Goal: Task Accomplishment & Management: Use online tool/utility

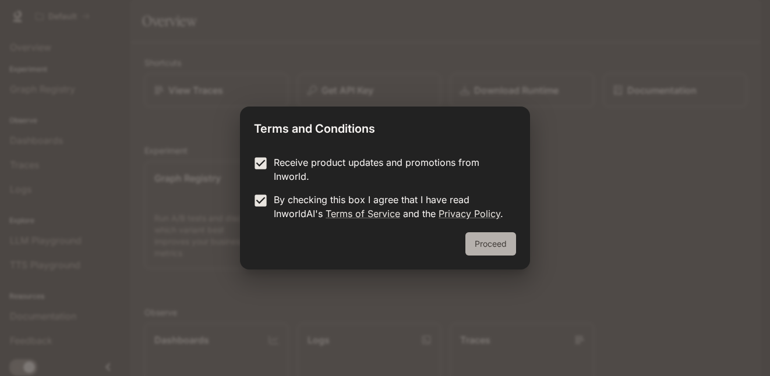
click at [505, 248] on button "Proceed" at bounding box center [490, 243] width 51 height 23
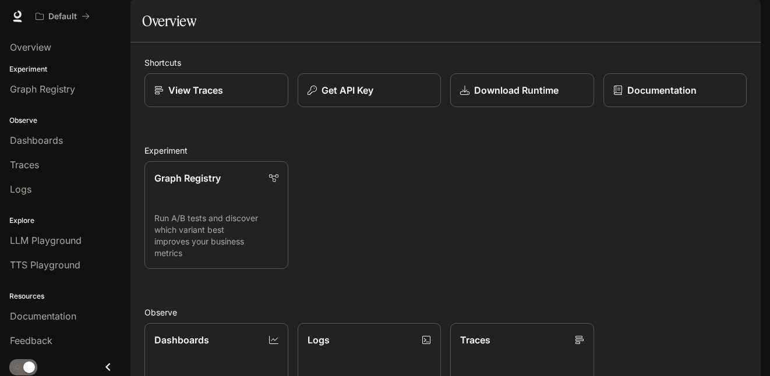
scroll to position [269, 0]
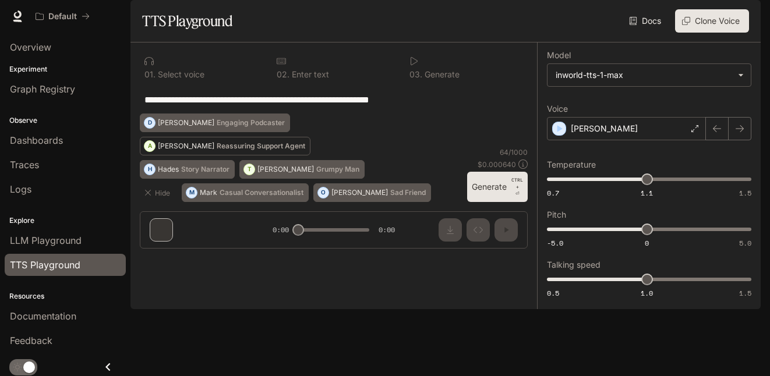
click at [218, 150] on p "Reassuring Support Agent" at bounding box center [261, 146] width 89 height 7
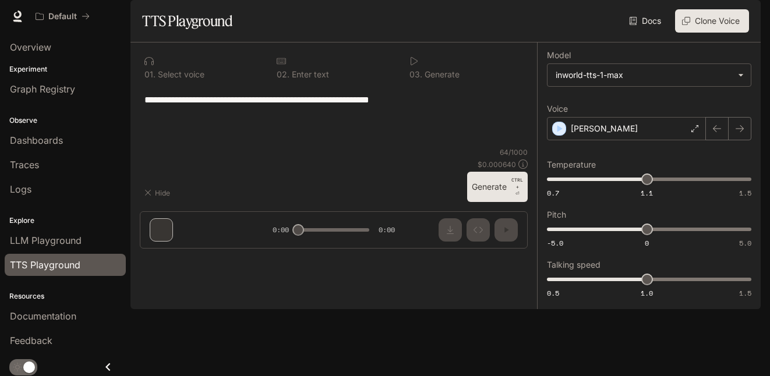
type textarea "**********"
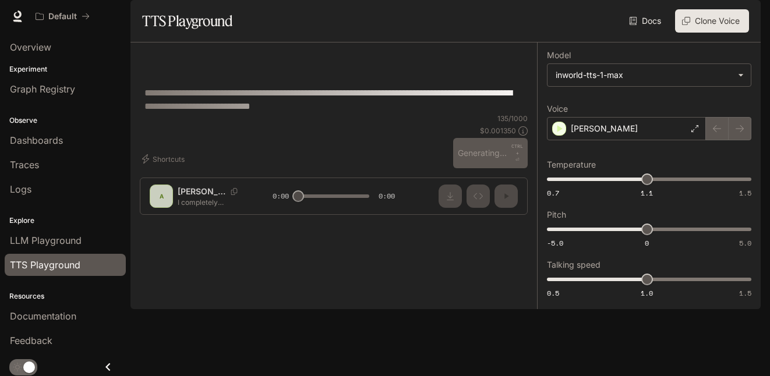
click at [157, 224] on div "**********" at bounding box center [333, 134] width 407 height 182
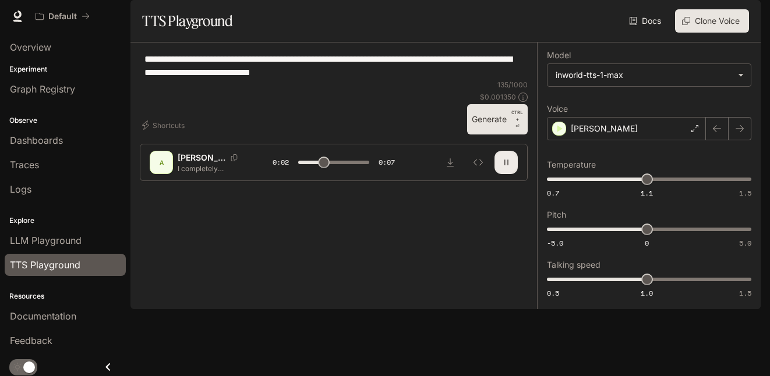
click at [513, 174] on button "button" at bounding box center [506, 162] width 23 height 23
click at [697, 132] on icon at bounding box center [694, 128] width 7 height 7
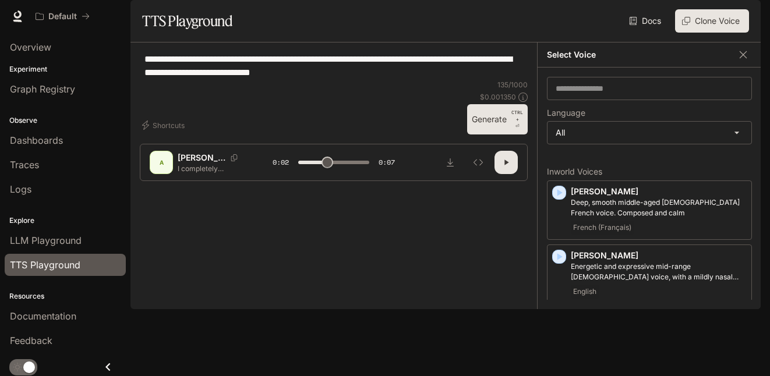
click at [697, 158] on div "**********" at bounding box center [650, 189] width 224 height 242
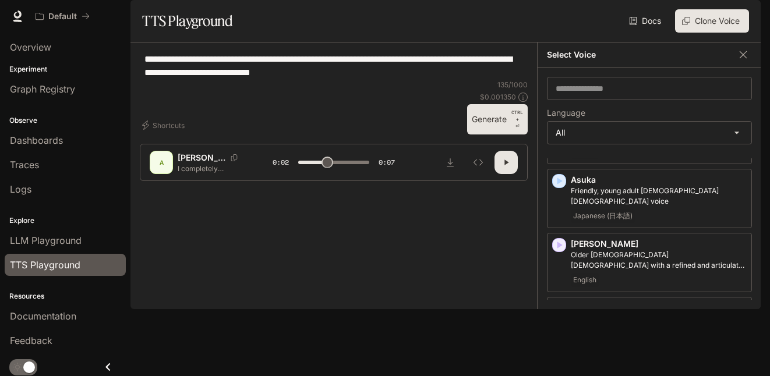
scroll to position [194, 0]
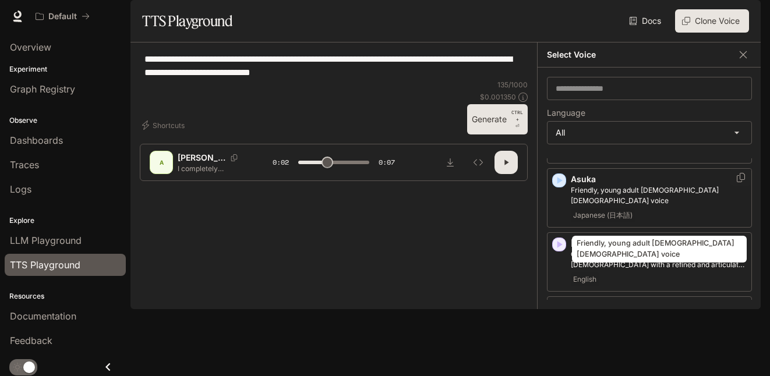
click at [677, 206] on p "Friendly, young adult Japanese female voice" at bounding box center [659, 195] width 176 height 21
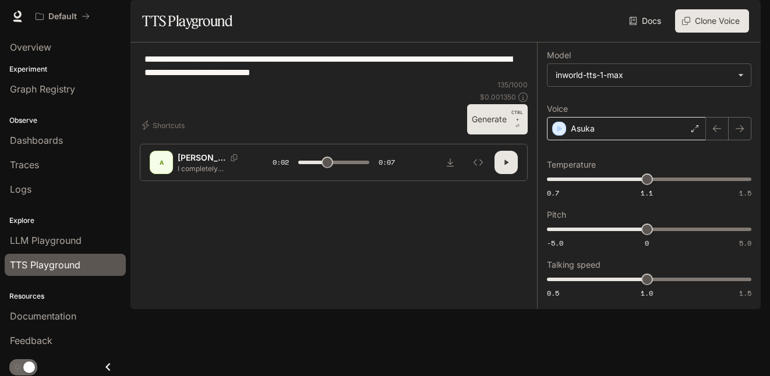
click at [621, 140] on div "Asuka" at bounding box center [626, 128] width 159 height 23
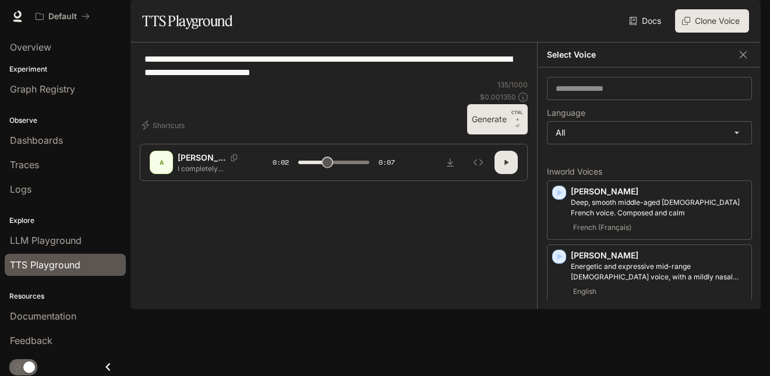
click at [397, 186] on div at bounding box center [334, 151] width 280 height 70
click at [741, 61] on icon "button" at bounding box center [743, 55] width 12 height 12
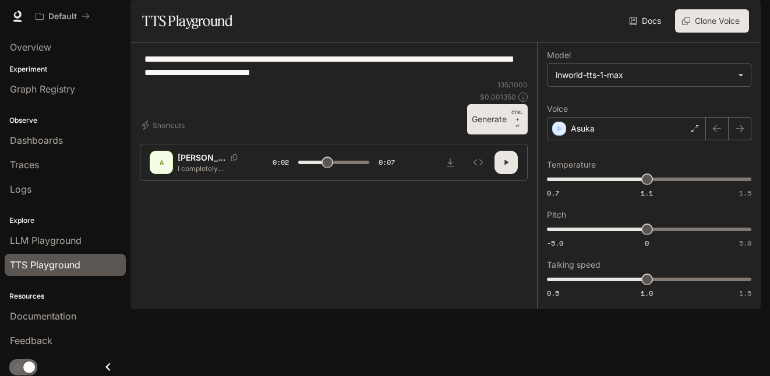
click at [71, 260] on span "TTS Playground" at bounding box center [45, 265] width 70 height 14
type input "***"
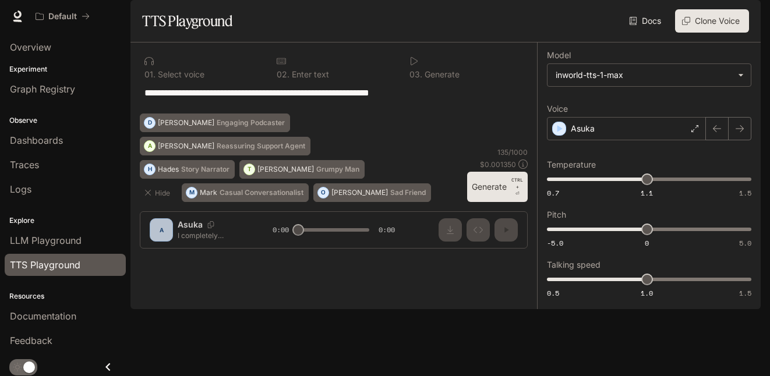
click at [299, 258] on div "**********" at bounding box center [333, 151] width 407 height 216
drag, startPoint x: 299, startPoint y: 337, endPoint x: 315, endPoint y: 336, distance: 15.8
click at [315, 258] on div "**********" at bounding box center [333, 151] width 407 height 216
click at [678, 140] on div "Asuka" at bounding box center [626, 128] width 159 height 23
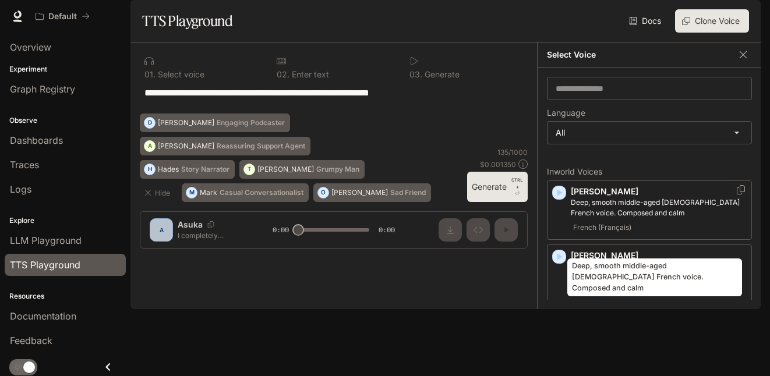
click at [650, 218] on p "Deep, smooth middle-aged [DEMOGRAPHIC_DATA] French voice. Composed and calm" at bounding box center [659, 207] width 176 height 21
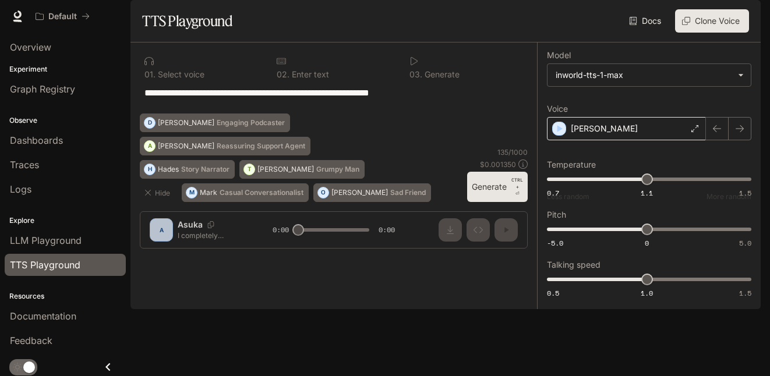
click at [649, 140] on div "[PERSON_NAME]" at bounding box center [626, 128] width 159 height 23
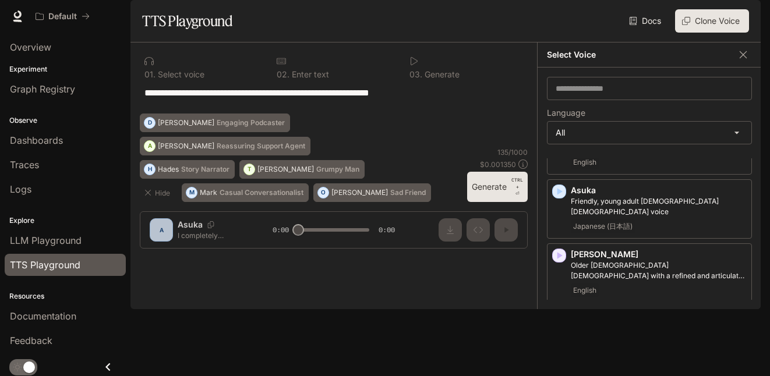
scroll to position [194, 0]
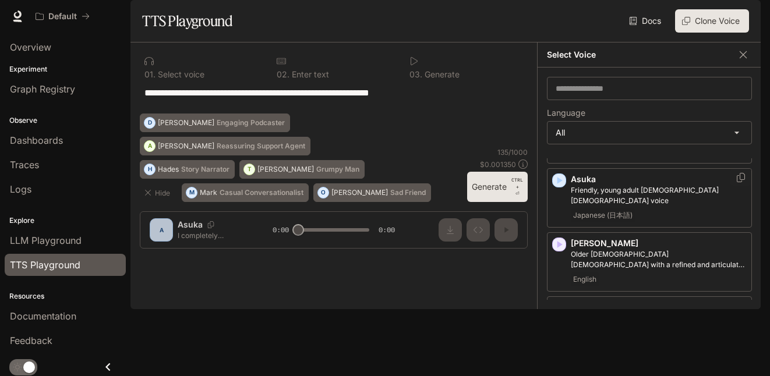
click at [631, 223] on span "Japanese (日本語)" at bounding box center [603, 216] width 64 height 14
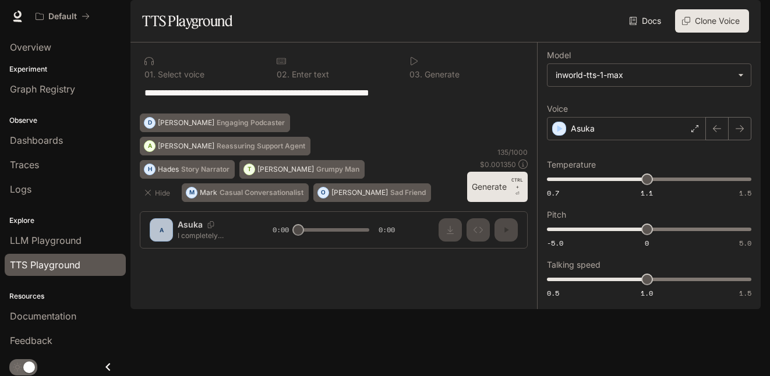
drag, startPoint x: 303, startPoint y: 333, endPoint x: 309, endPoint y: 333, distance: 6.4
click at [309, 258] on div "**********" at bounding box center [333, 151] width 407 height 216
click at [175, 83] on div "0 1 . Select voice" at bounding box center [201, 67] width 123 height 31
click at [146, 196] on icon "button" at bounding box center [148, 193] width 6 height 6
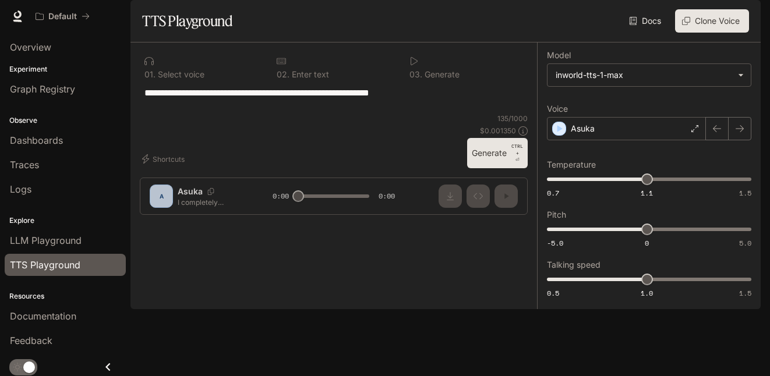
drag, startPoint x: 312, startPoint y: 348, endPoint x: 371, endPoint y: 354, distance: 59.8
click at [337, 224] on div "**********" at bounding box center [333, 134] width 407 height 182
click at [515, 224] on div "**********" at bounding box center [333, 134] width 407 height 182
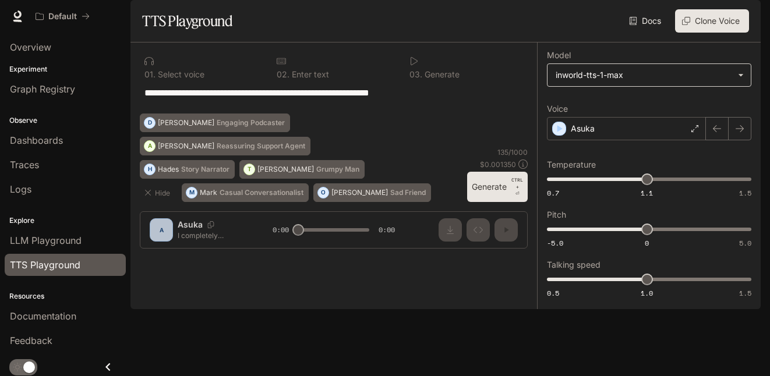
click at [673, 104] on body "**********" at bounding box center [385, 188] width 770 height 376
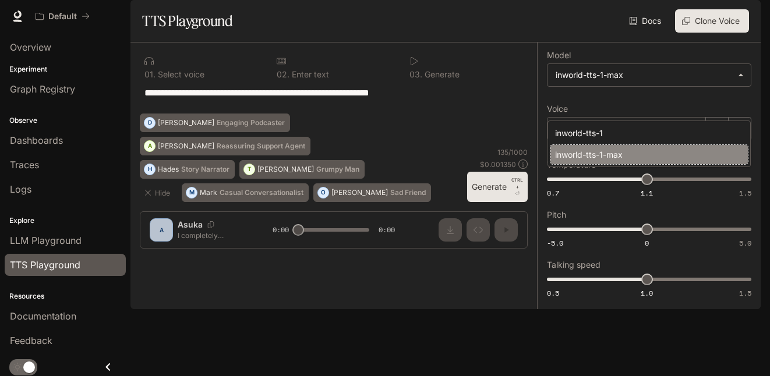
click at [653, 155] on div "inworld-tts-1-max" at bounding box center [646, 155] width 183 height 12
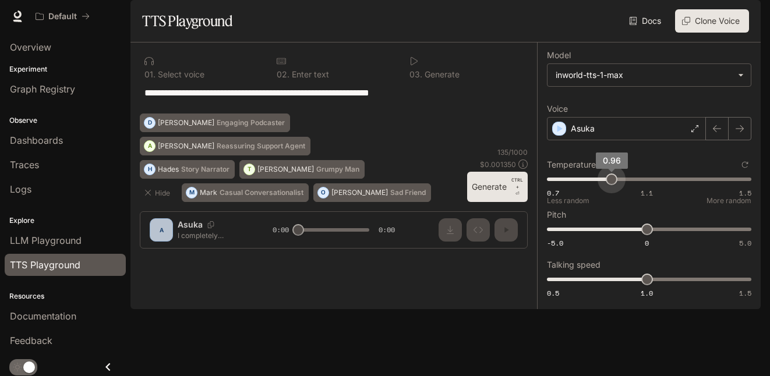
drag, startPoint x: 644, startPoint y: 222, endPoint x: 612, endPoint y: 223, distance: 32.0
click at [612, 185] on span "0.96" at bounding box center [612, 180] width 12 height 12
type input "***"
drag, startPoint x: 611, startPoint y: 223, endPoint x: 647, endPoint y: 224, distance: 36.2
click at [647, 188] on span "0.7 1.1 1.5 1.1" at bounding box center [647, 179] width 200 height 17
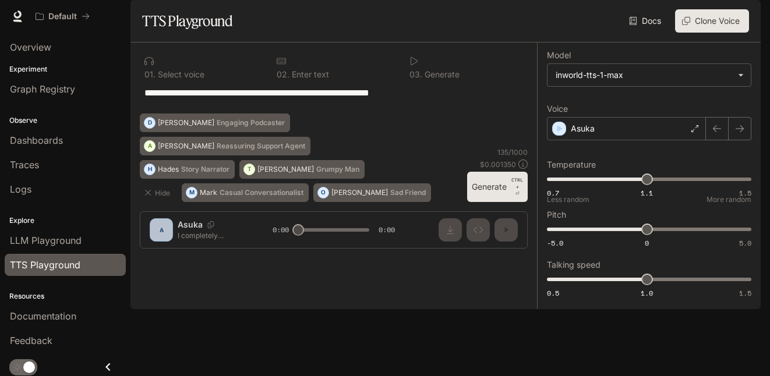
click at [480, 114] on div "**********" at bounding box center [334, 100] width 388 height 28
click at [406, 83] on div "0 3 . Generate" at bounding box center [466, 67] width 123 height 31
click at [500, 202] on button "Generate CTRL + ⏎" at bounding box center [497, 187] width 61 height 30
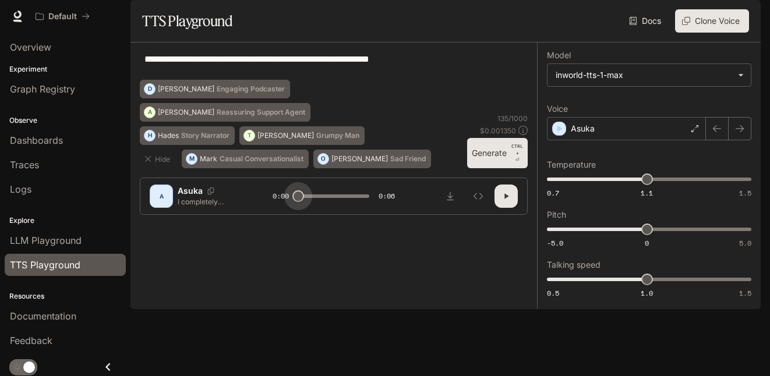
drag, startPoint x: 362, startPoint y: 338, endPoint x: 295, endPoint y: 354, distance: 69.4
click at [295, 215] on div "A Asuka I completely understand your frustration with this situation. Let me lo…" at bounding box center [334, 196] width 388 height 37
click at [640, 140] on div "Asuka" at bounding box center [626, 128] width 159 height 23
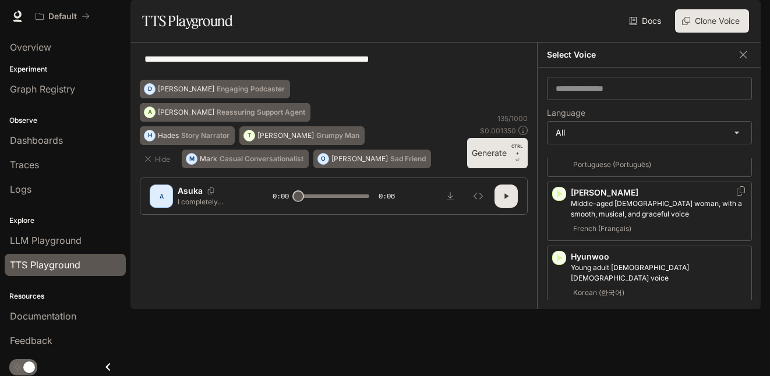
scroll to position [971, 0]
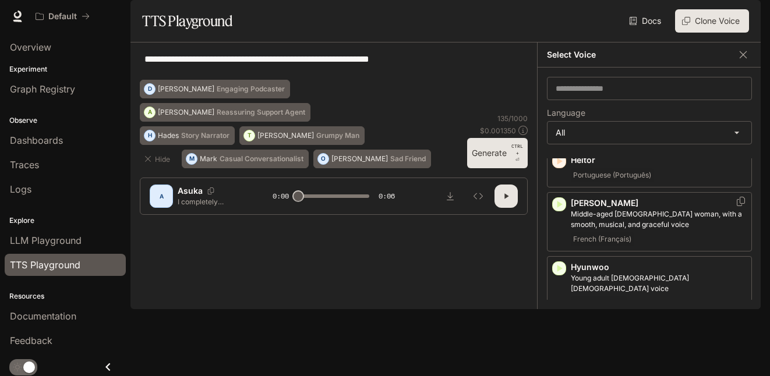
click at [601, 239] on span "French (Français)" at bounding box center [602, 239] width 63 height 14
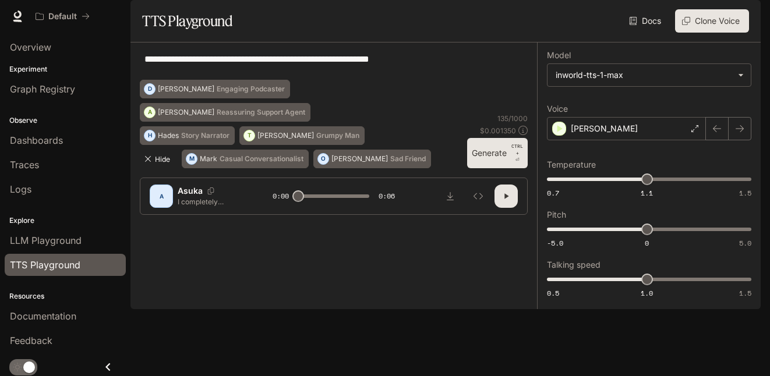
click at [149, 164] on icon "button" at bounding box center [147, 158] width 9 height 9
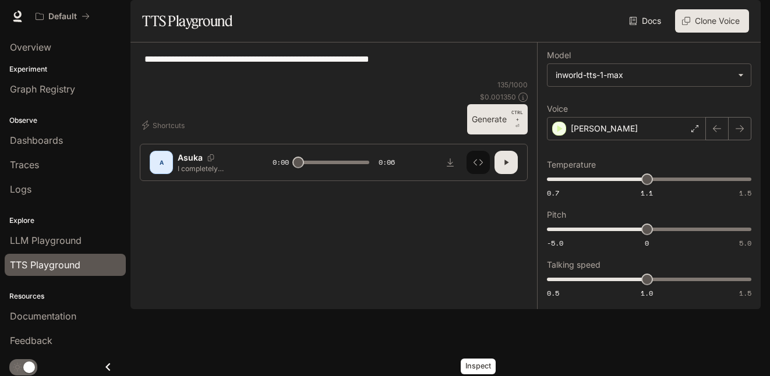
click at [476, 167] on icon "Inspect" at bounding box center [478, 162] width 9 height 9
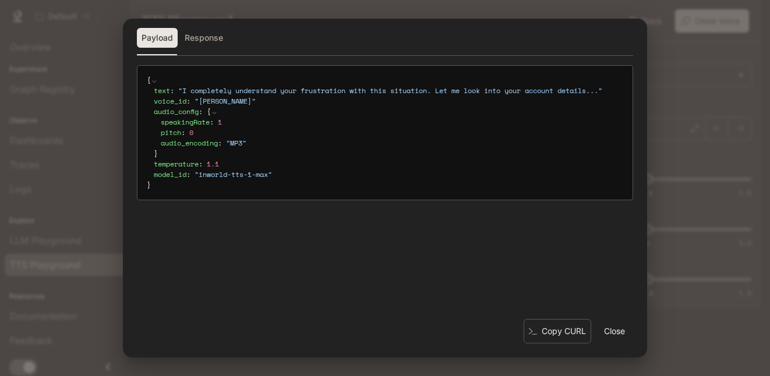
click at [606, 325] on button "Close" at bounding box center [614, 331] width 37 height 23
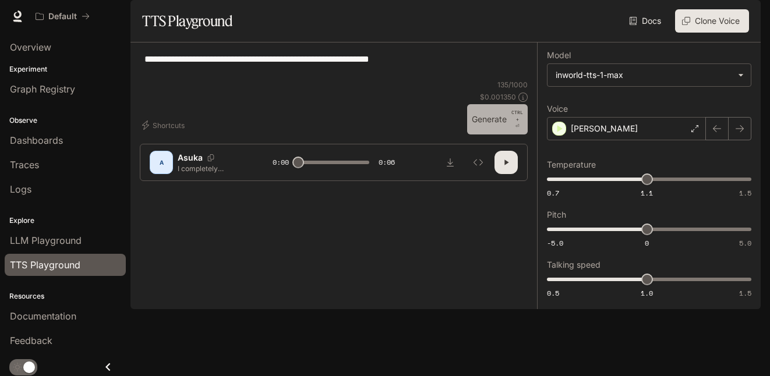
click at [492, 135] on button "Generate CTRL + ⏎" at bounding box center [497, 119] width 61 height 30
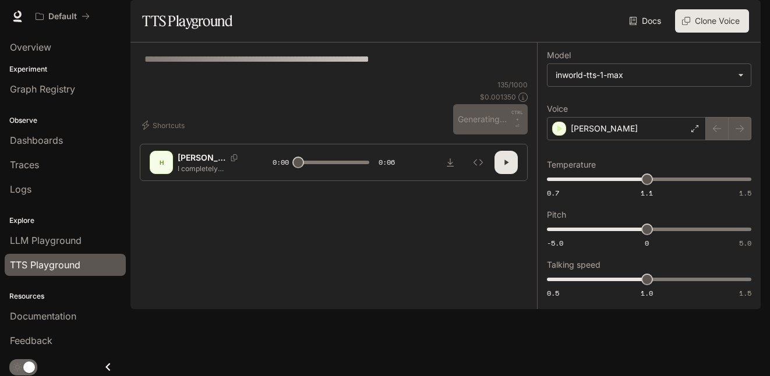
click at [168, 79] on textarea "**********" at bounding box center [333, 65] width 379 height 27
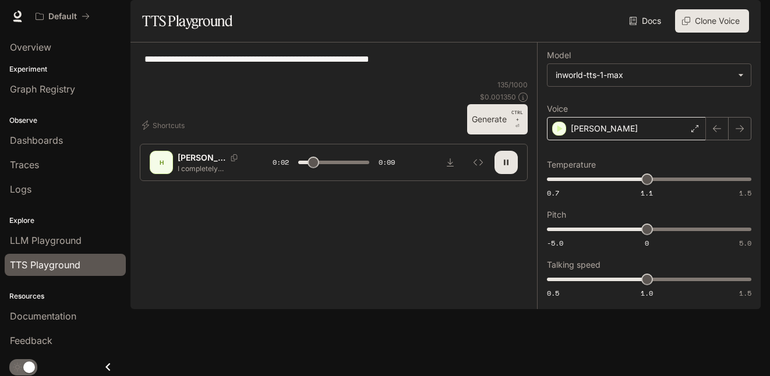
click at [676, 140] on div "Hélène" at bounding box center [626, 128] width 159 height 23
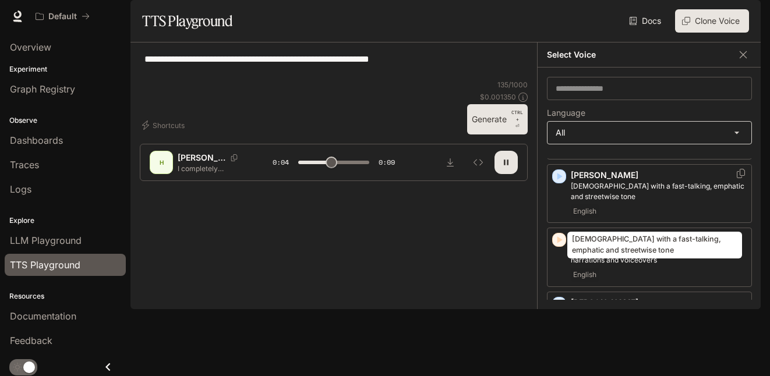
scroll to position [582, 0]
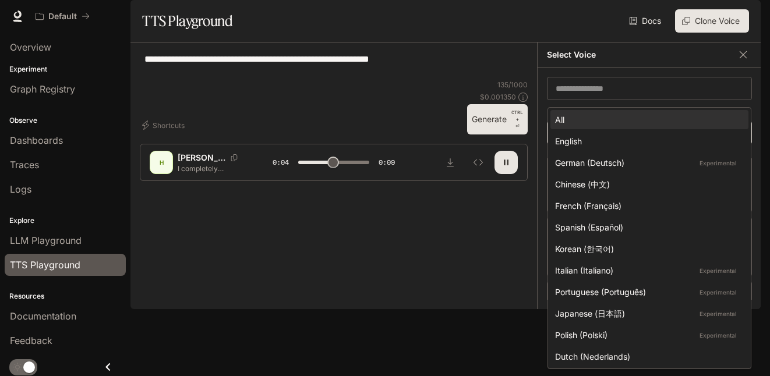
click at [649, 167] on body "**********" at bounding box center [385, 188] width 770 height 376
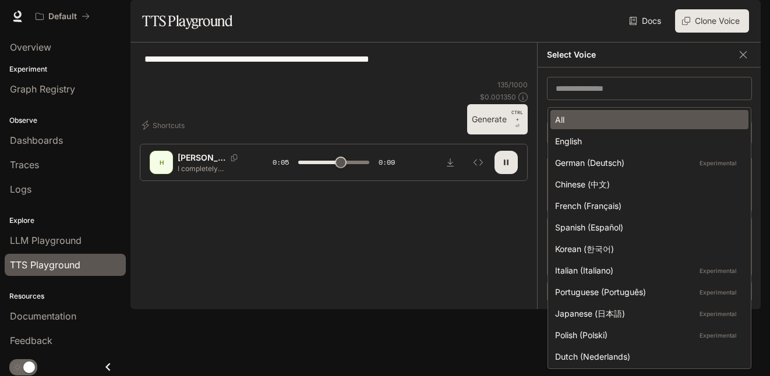
click at [632, 116] on div "All" at bounding box center [647, 120] width 184 height 12
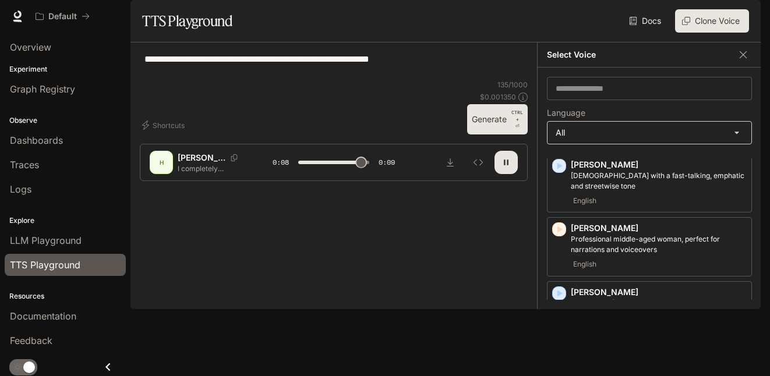
click at [617, 168] on body "**********" at bounding box center [385, 188] width 770 height 376
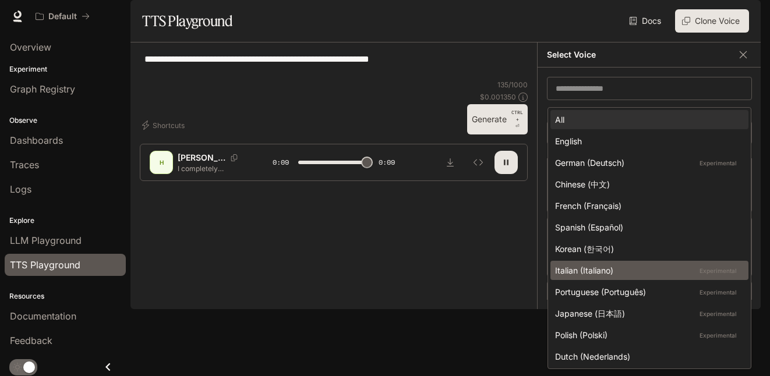
type input "*"
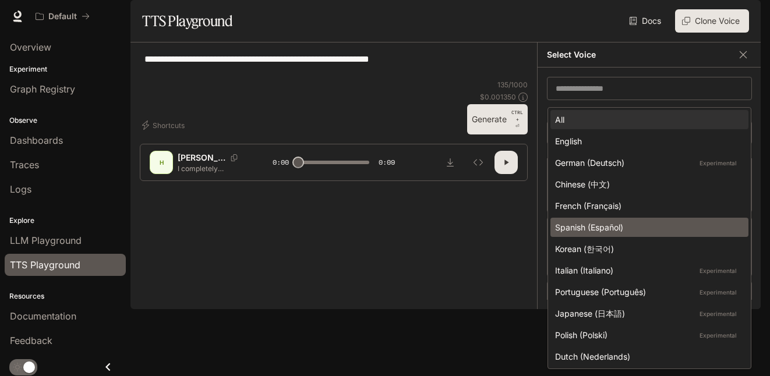
click at [613, 228] on div "Spanish (Español)" at bounding box center [647, 227] width 184 height 12
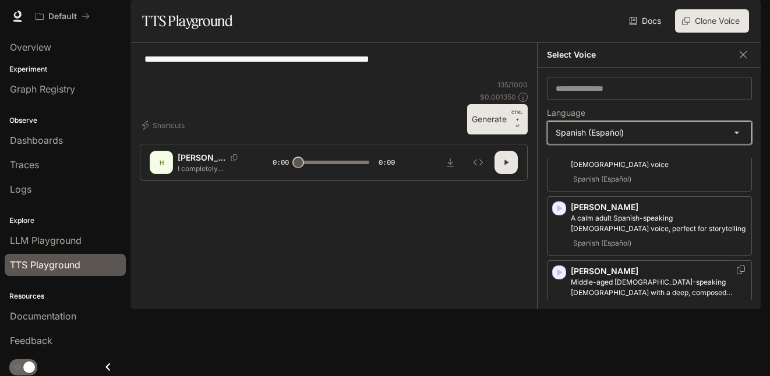
scroll to position [0, 0]
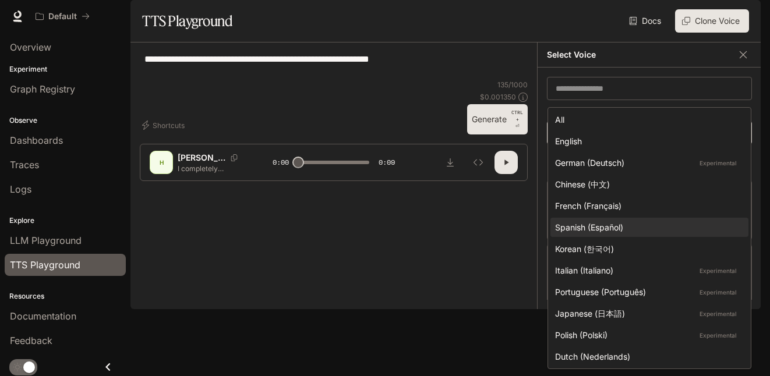
click at [731, 169] on body "**********" at bounding box center [385, 188] width 770 height 376
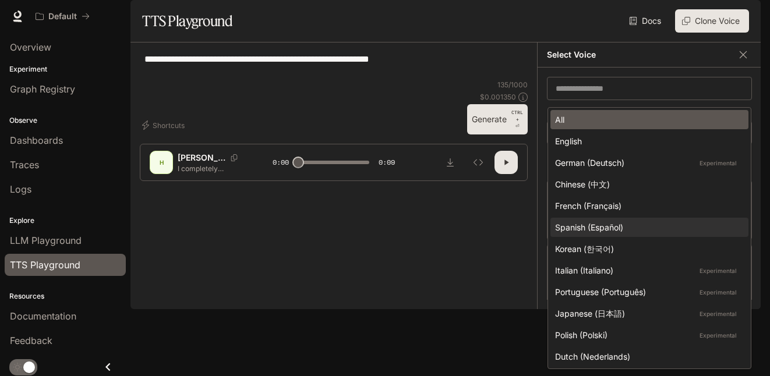
click at [623, 129] on li "All" at bounding box center [649, 119] width 198 height 19
type input "**********"
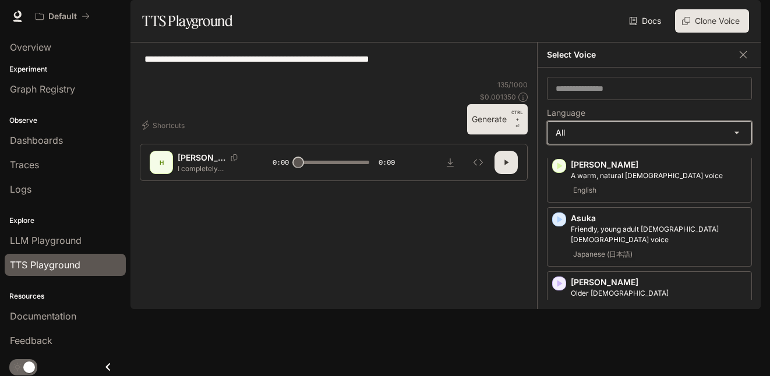
scroll to position [156, 0]
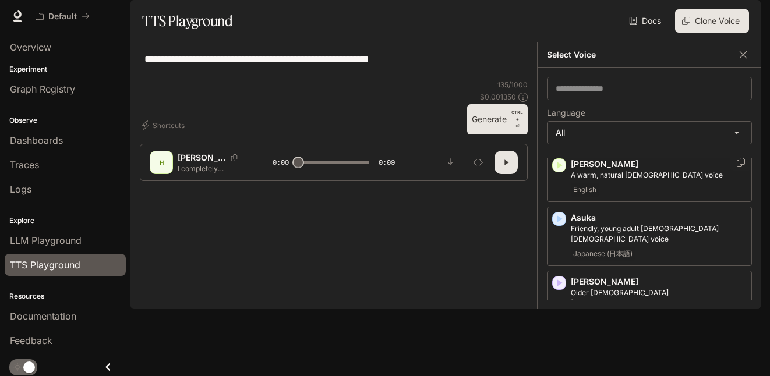
click at [689, 197] on div "Ashley A warm, natural female voice English" at bounding box center [659, 177] width 176 height 38
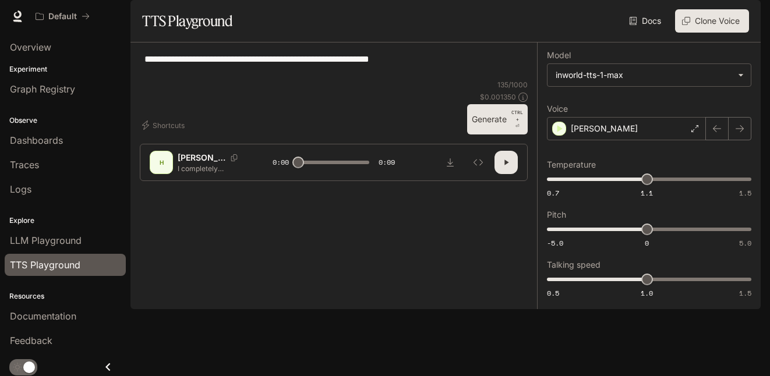
click at [503, 135] on button "Generate CTRL + ⏎" at bounding box center [497, 119] width 61 height 30
type input "*"
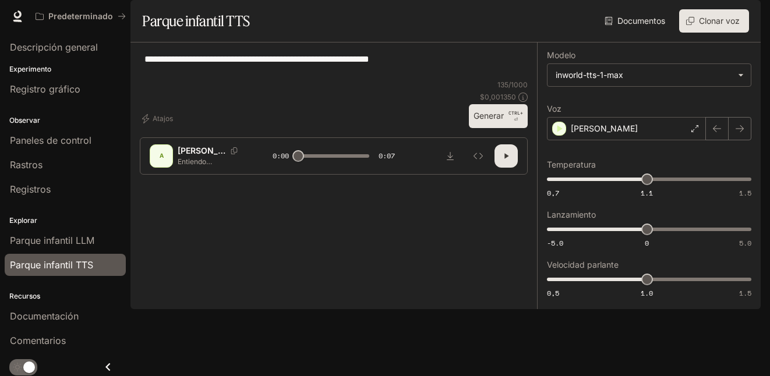
click at [597, 135] on div "**********" at bounding box center [649, 176] width 204 height 248
click at [154, 128] on button "Atajos" at bounding box center [159, 119] width 38 height 19
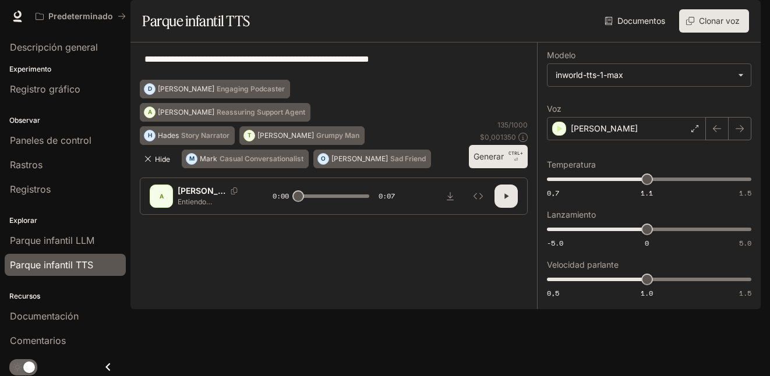
click at [154, 168] on button "Hide" at bounding box center [158, 159] width 37 height 19
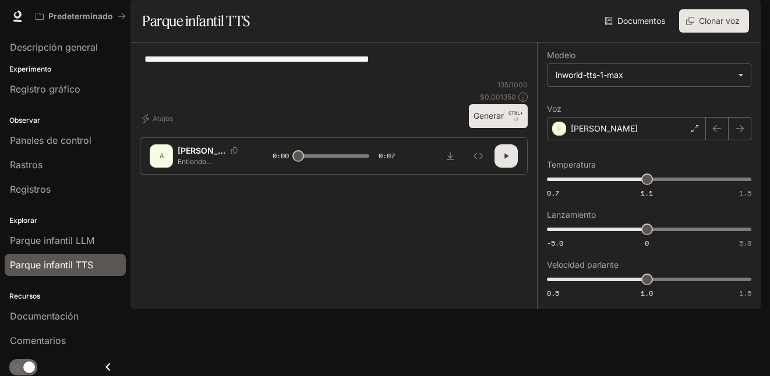
drag, startPoint x: 425, startPoint y: 101, endPoint x: 146, endPoint y: 54, distance: 282.9
click at [146, 54] on main "**********" at bounding box center [445, 154] width 630 height 309
type textarea "*"
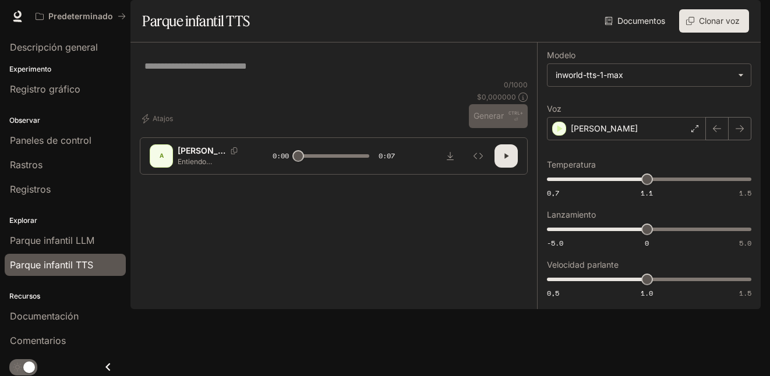
click at [710, 33] on button "Clonar voz" at bounding box center [714, 20] width 70 height 23
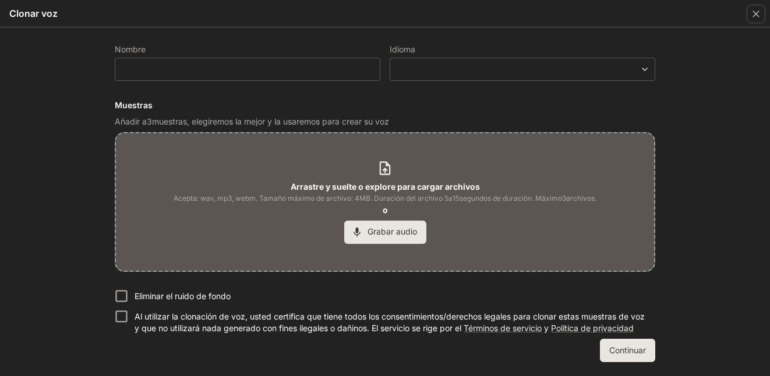
scroll to position [79, 0]
click at [754, 10] on icon "button" at bounding box center [756, 14] width 12 height 12
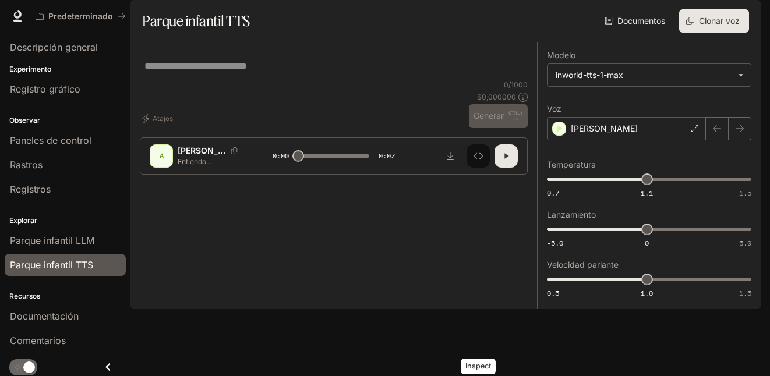
click at [481, 161] on icon "Inspect" at bounding box center [478, 155] width 9 height 9
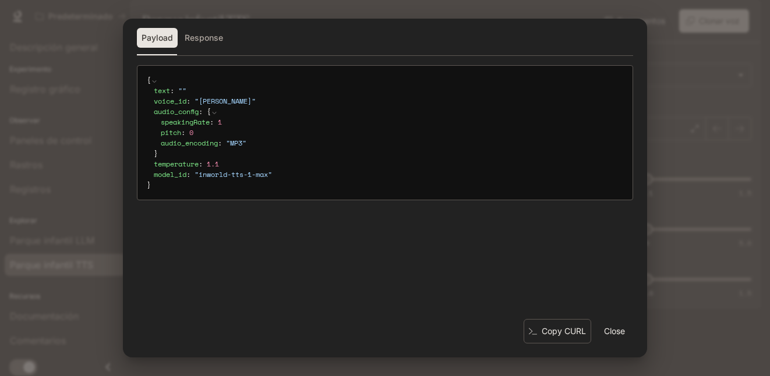
click at [686, 140] on div "Payload Response { text : " " voice_id : " Ashley " audio_config : { speakingRa…" at bounding box center [385, 188] width 770 height 376
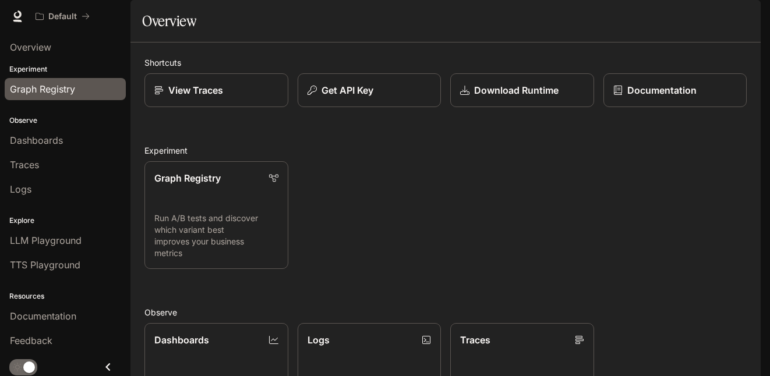
click at [70, 88] on span "Graph Registry" at bounding box center [42, 89] width 65 height 14
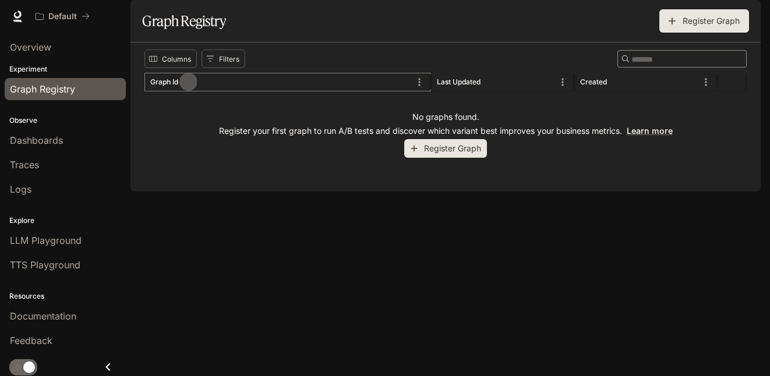
click at [197, 91] on button "Sort" at bounding box center [187, 81] width 17 height 17
click at [456, 91] on div "Last Updated" at bounding box center [495, 82] width 117 height 18
click at [611, 88] on icon "Sort" at bounding box center [617, 82] width 12 height 12
click at [630, 91] on div "Created" at bounding box center [638, 82] width 117 height 18
click at [626, 91] on div "Created" at bounding box center [638, 82] width 117 height 18
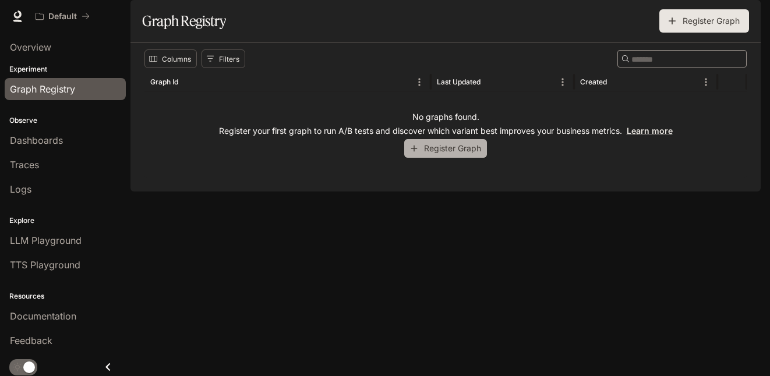
click at [453, 158] on button "Register Graph" at bounding box center [445, 148] width 83 height 19
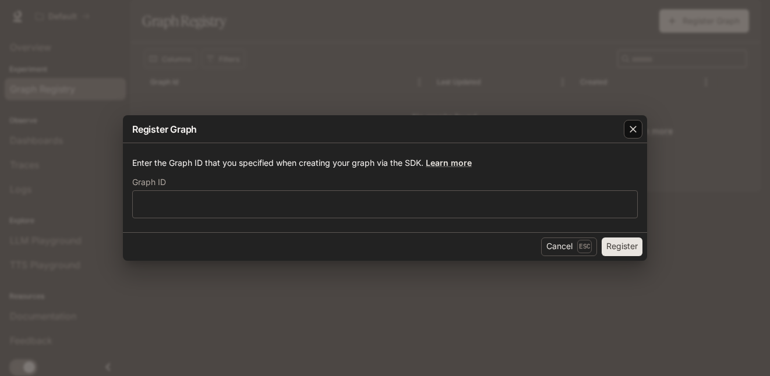
click at [624, 129] on div "button" at bounding box center [633, 129] width 19 height 19
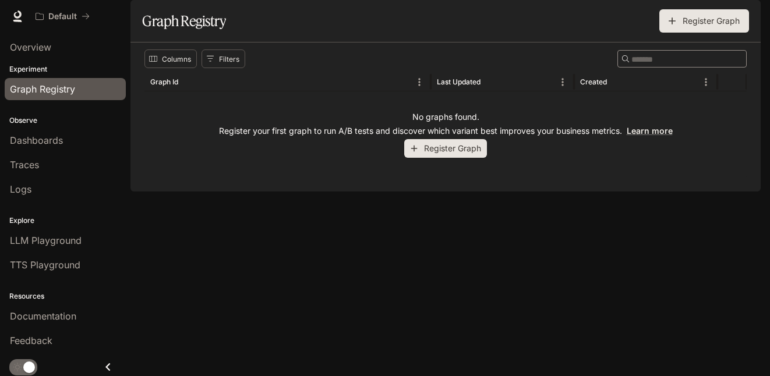
click at [701, 33] on button "Register Graph" at bounding box center [704, 20] width 90 height 23
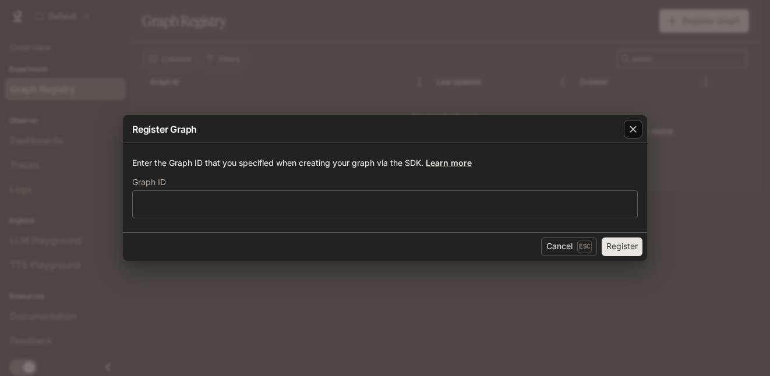
click at [633, 128] on icon "button" at bounding box center [633, 129] width 12 height 12
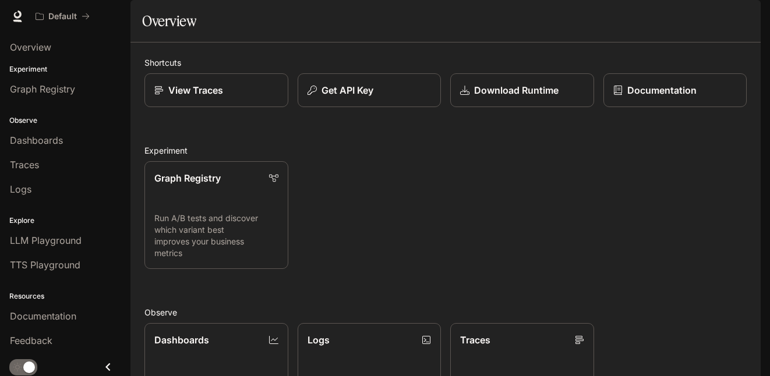
click at [736, 24] on button "button" at bounding box center [744, 16] width 23 height 23
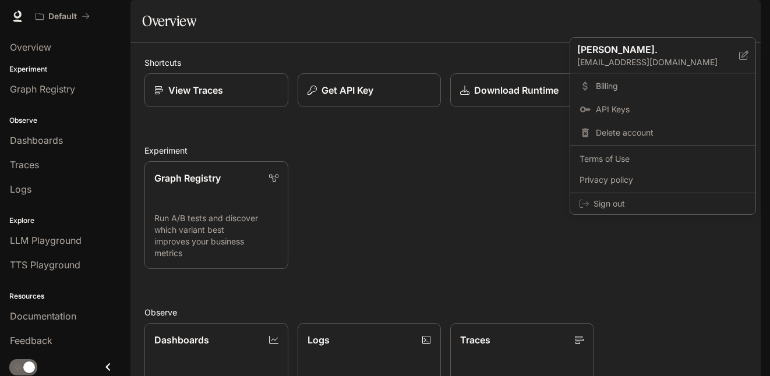
click at [456, 37] on div at bounding box center [385, 188] width 770 height 376
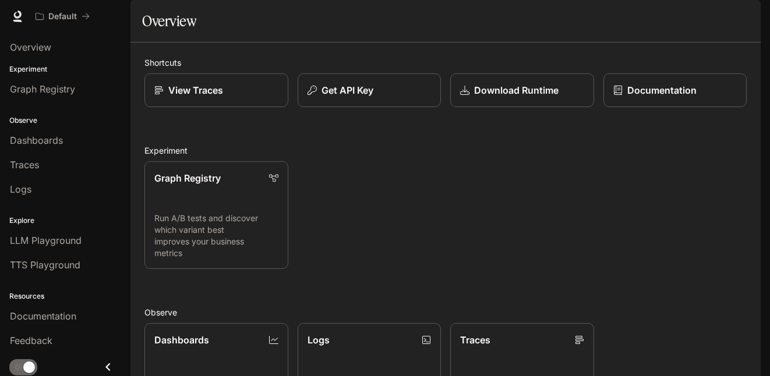
scroll to position [75, 0]
click at [247, 214] on p "Run A/B tests and discover which variant best improves your business metrics" at bounding box center [216, 236] width 125 height 47
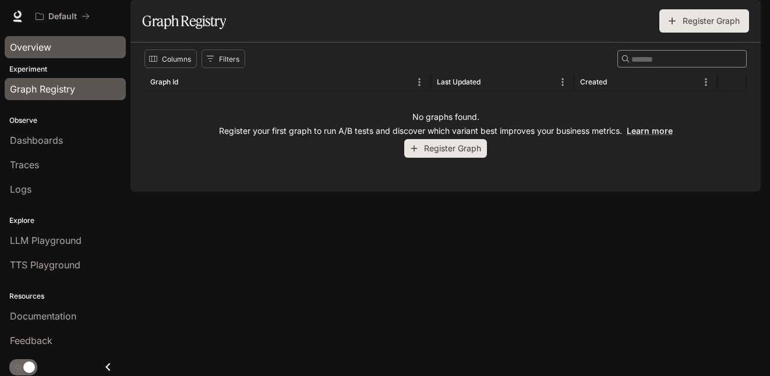
click at [62, 46] on div "Overview" at bounding box center [65, 47] width 111 height 14
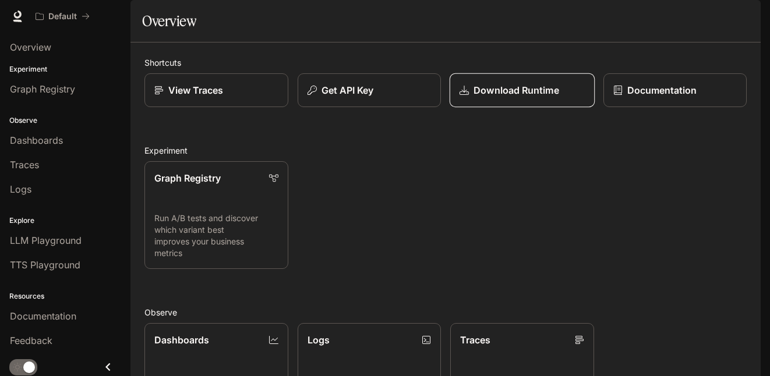
scroll to position [194, 0]
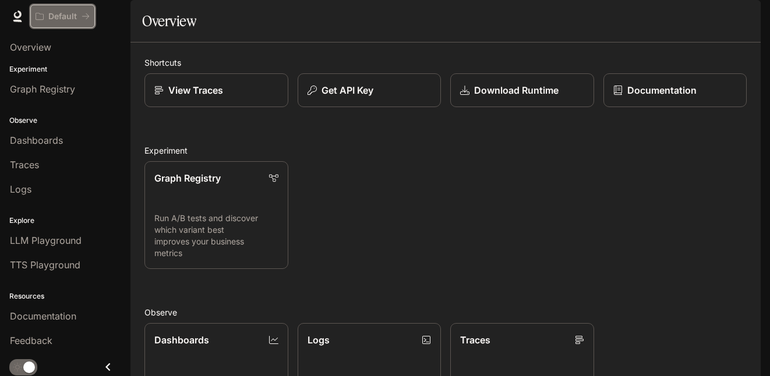
click at [64, 13] on p "Default" at bounding box center [62, 17] width 29 height 10
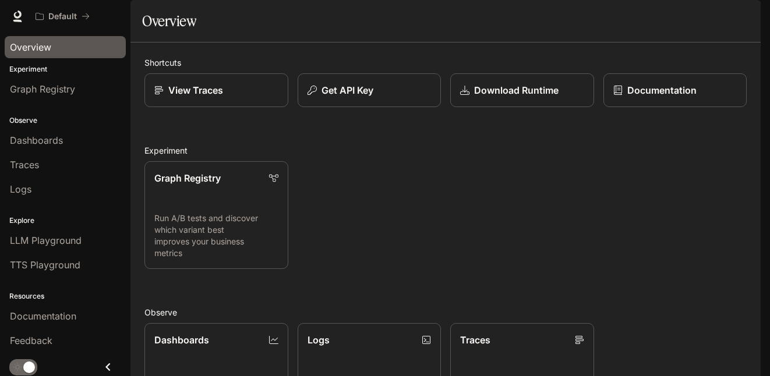
click at [39, 50] on span "Overview" at bounding box center [30, 47] width 41 height 14
click at [40, 50] on span "Overview" at bounding box center [30, 47] width 41 height 14
click at [55, 145] on span "Dashboards" at bounding box center [36, 140] width 53 height 14
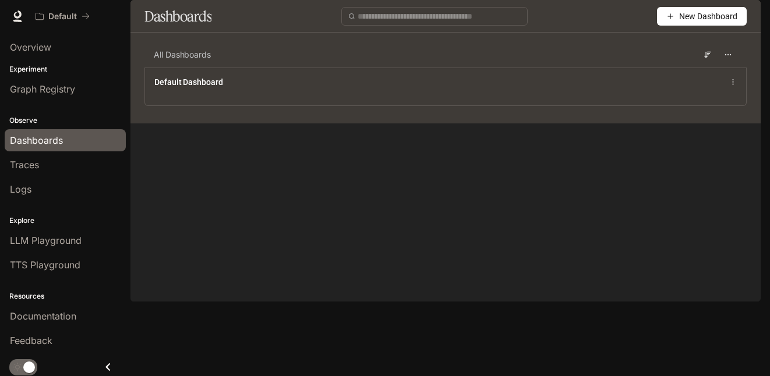
click at [712, 23] on span "New Dashboard" at bounding box center [708, 16] width 58 height 13
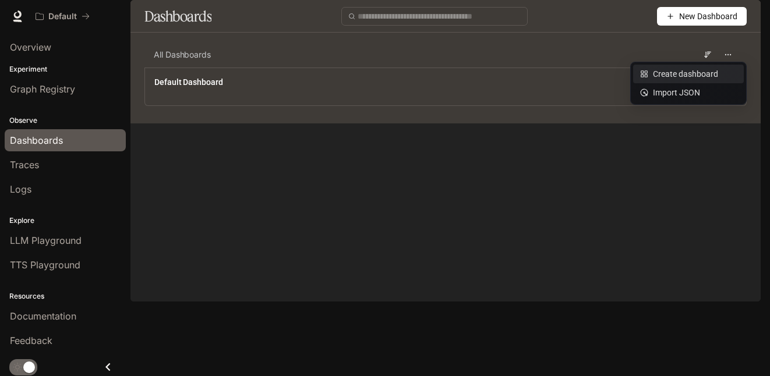
click at [694, 75] on div "Create dashboard" at bounding box center [688, 74] width 97 height 13
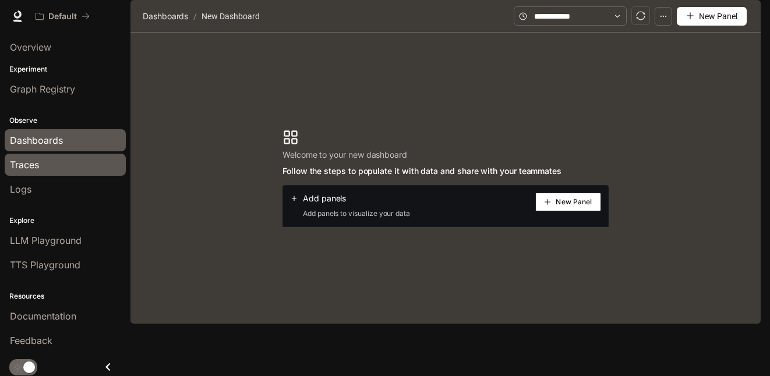
scroll to position [3, 0]
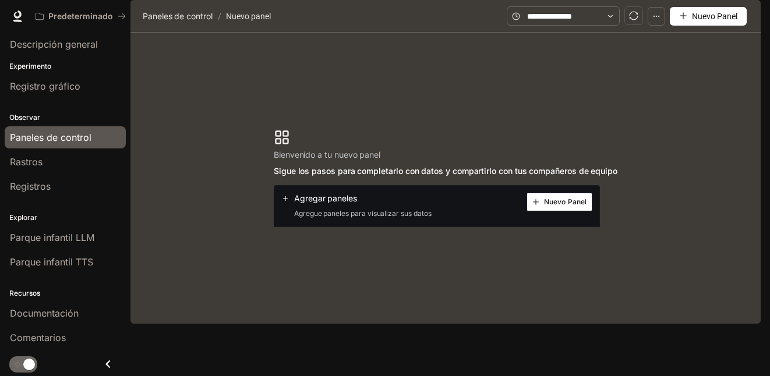
click at [462, 130] on section "Bienvenido a tu nuevo panel Sigue los pasos para completarlo con datos y compar…" at bounding box center [445, 178] width 630 height 291
click at [76, 164] on div "Rastros" at bounding box center [65, 162] width 111 height 14
